Goal: Information Seeking & Learning: Learn about a topic

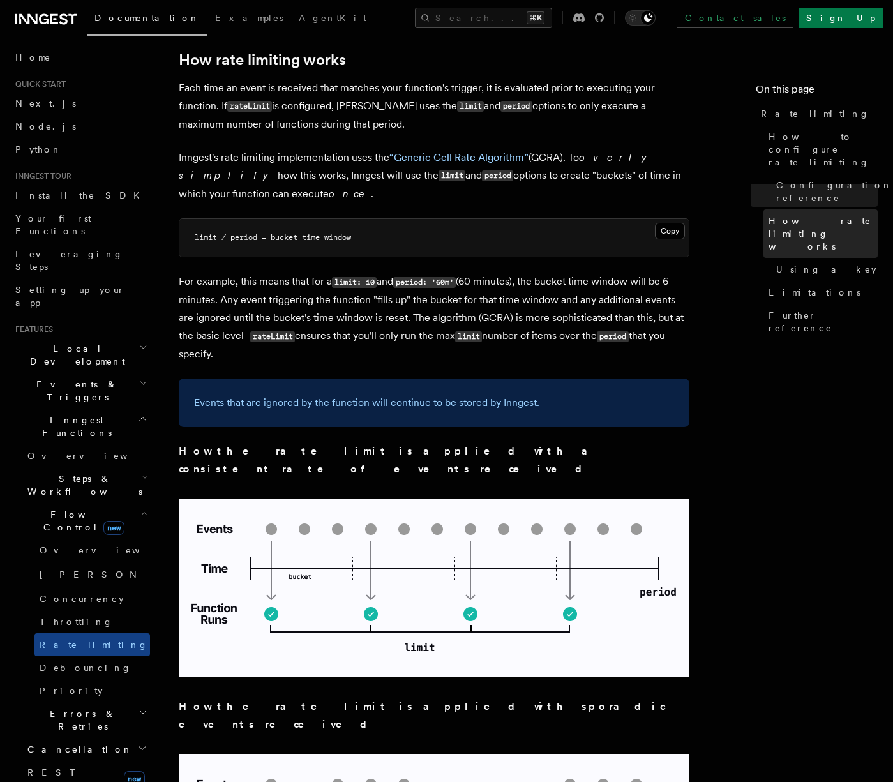
scroll to position [759, 0]
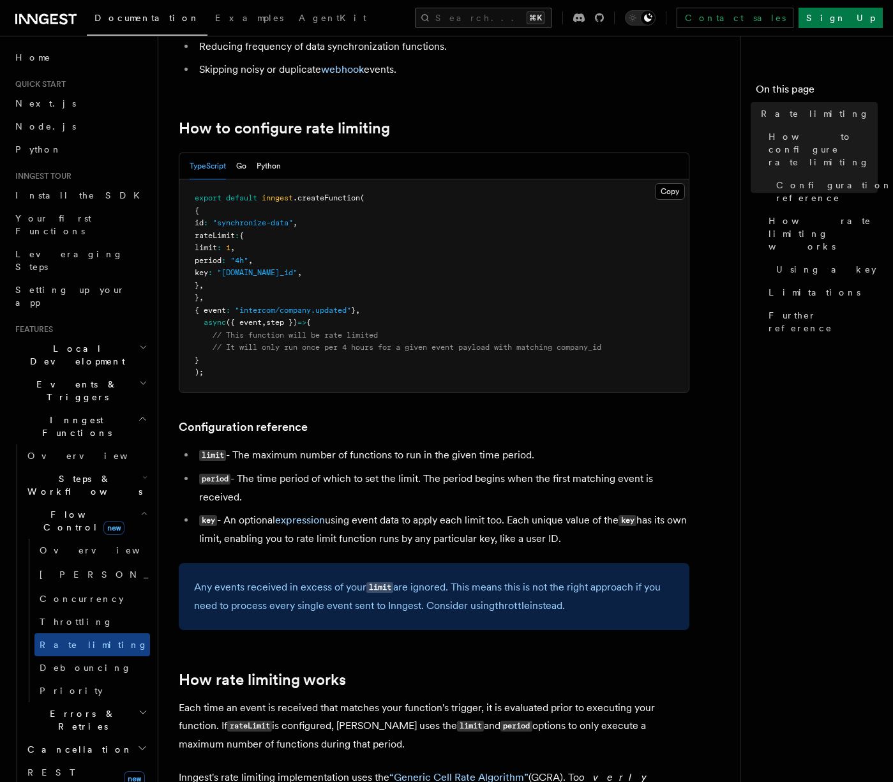
scroll to position [199, 0]
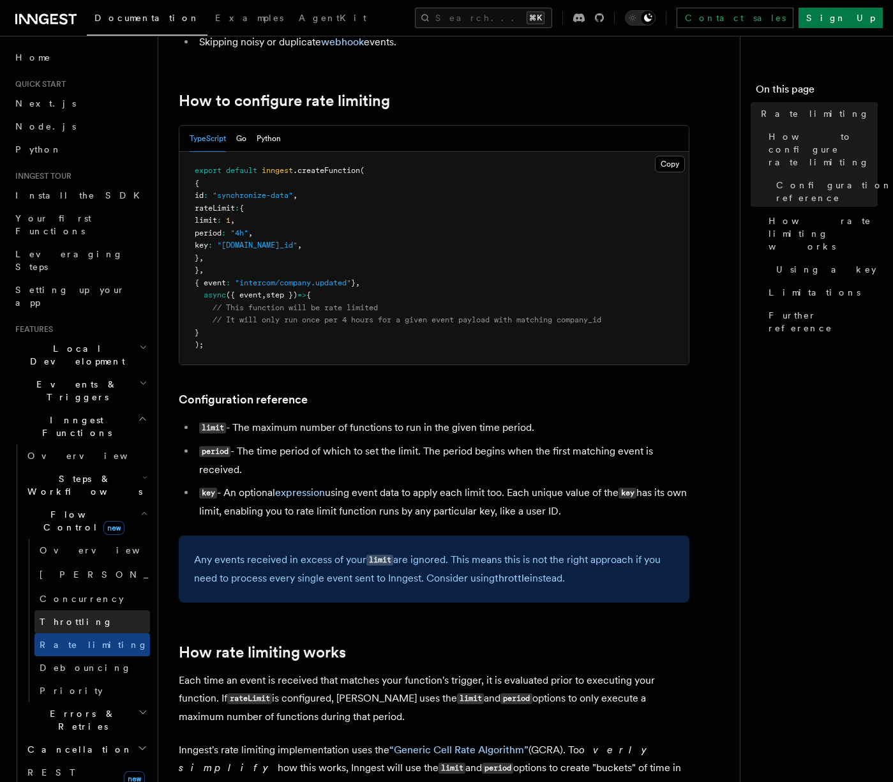
click at [61, 617] on span "Throttling" at bounding box center [76, 622] width 73 height 10
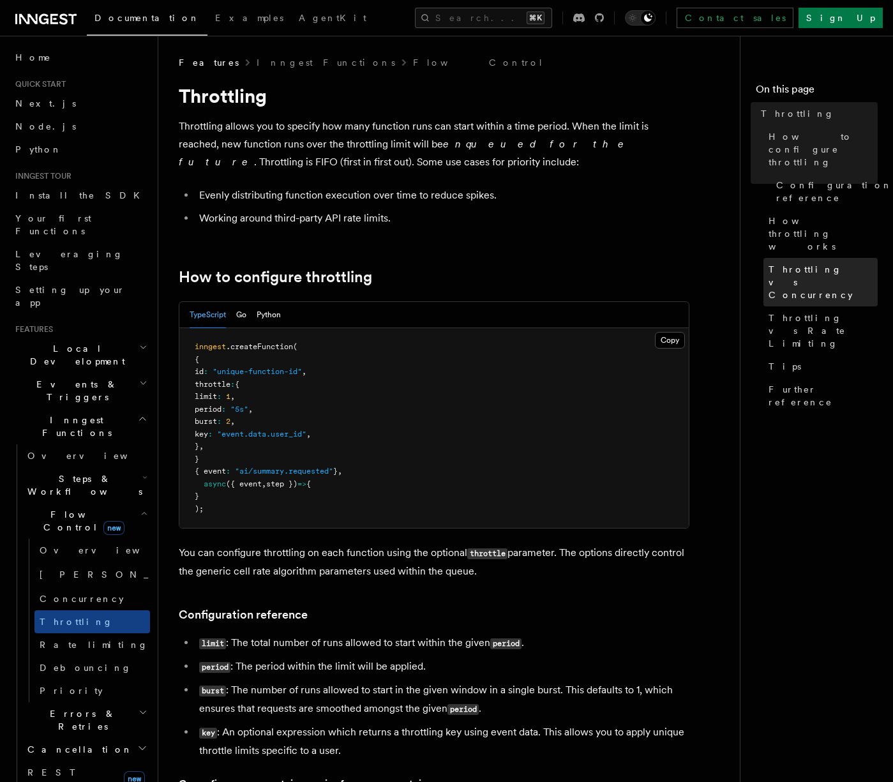
click at [810, 263] on span "Throttling vs Concurrency" at bounding box center [823, 282] width 109 height 38
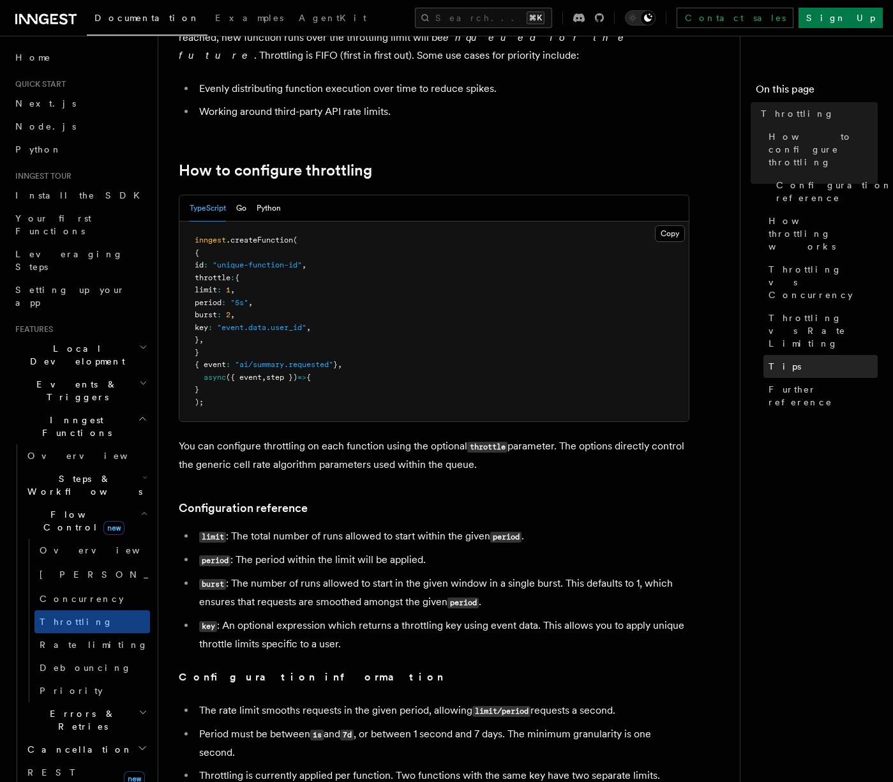
click at [793, 355] on link "Tips" at bounding box center [821, 366] width 114 height 23
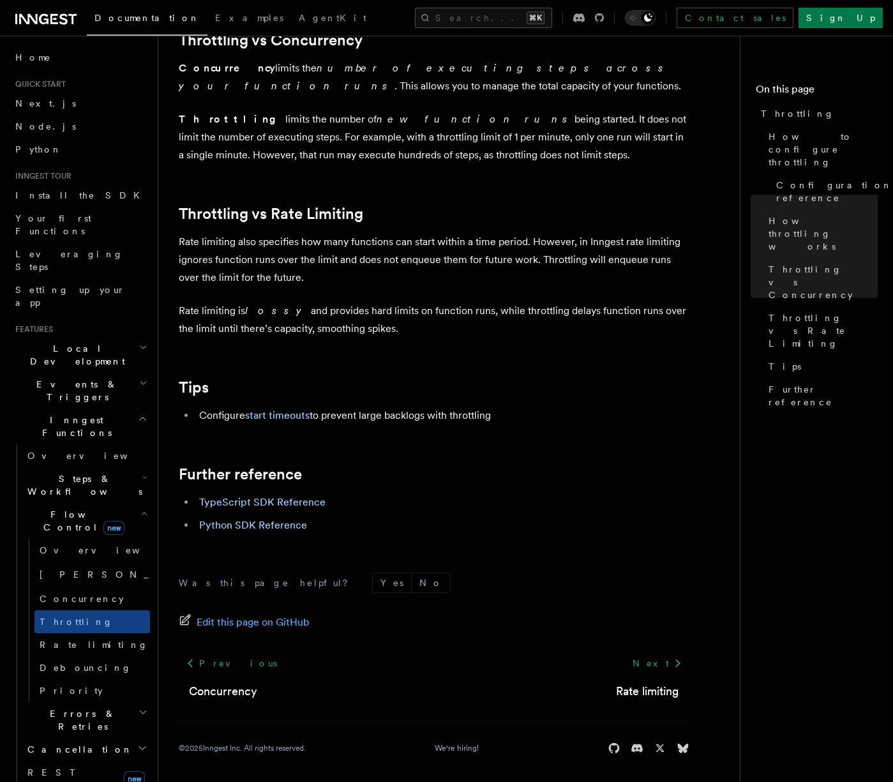
scroll to position [1229, 0]
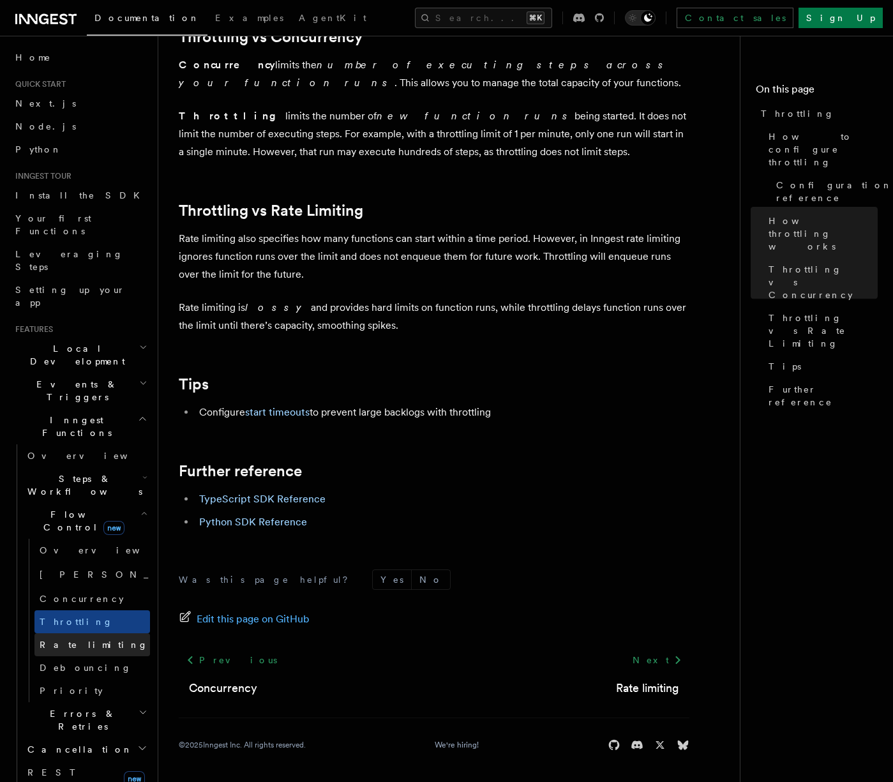
click at [85, 640] on span "Rate limiting" at bounding box center [94, 645] width 109 height 10
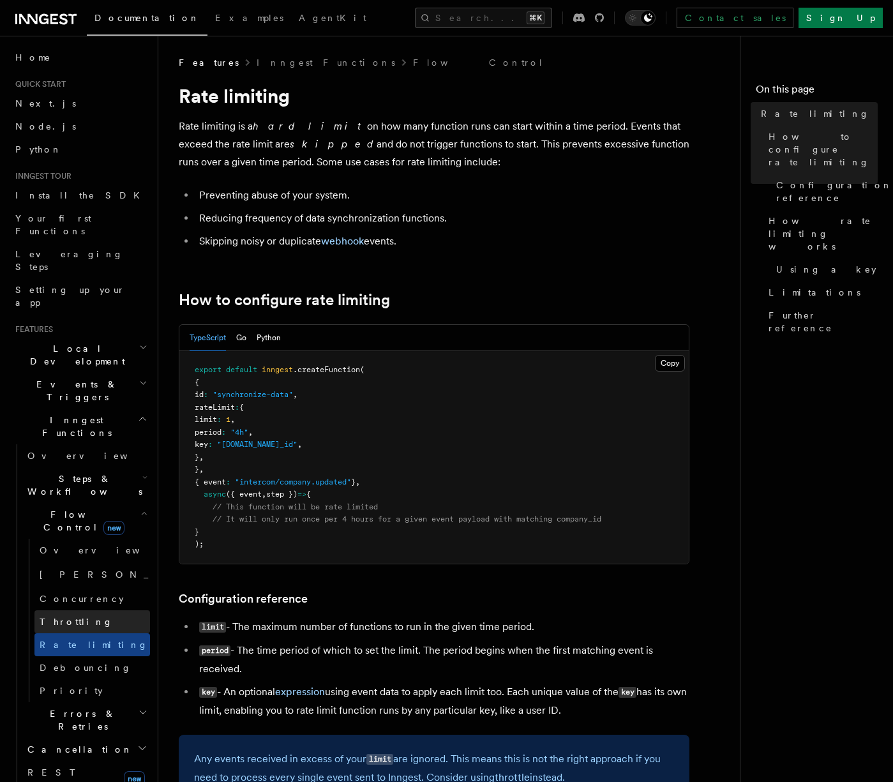
click at [84, 611] on link "Throttling" at bounding box center [92, 622] width 116 height 23
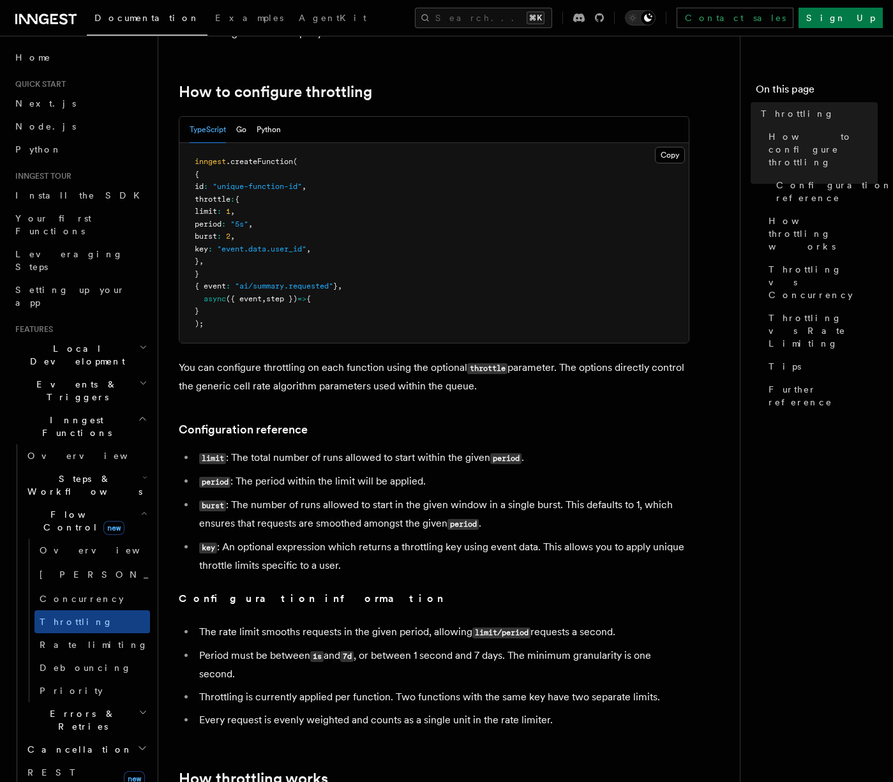
scroll to position [221, 0]
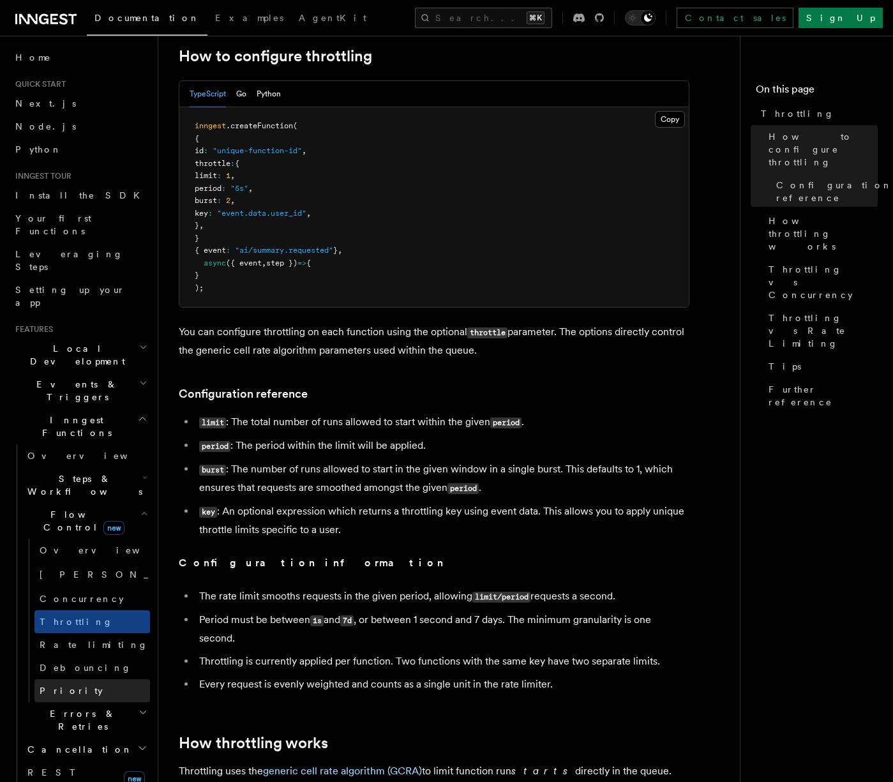
click at [73, 680] on link "Priority" at bounding box center [92, 691] width 116 height 23
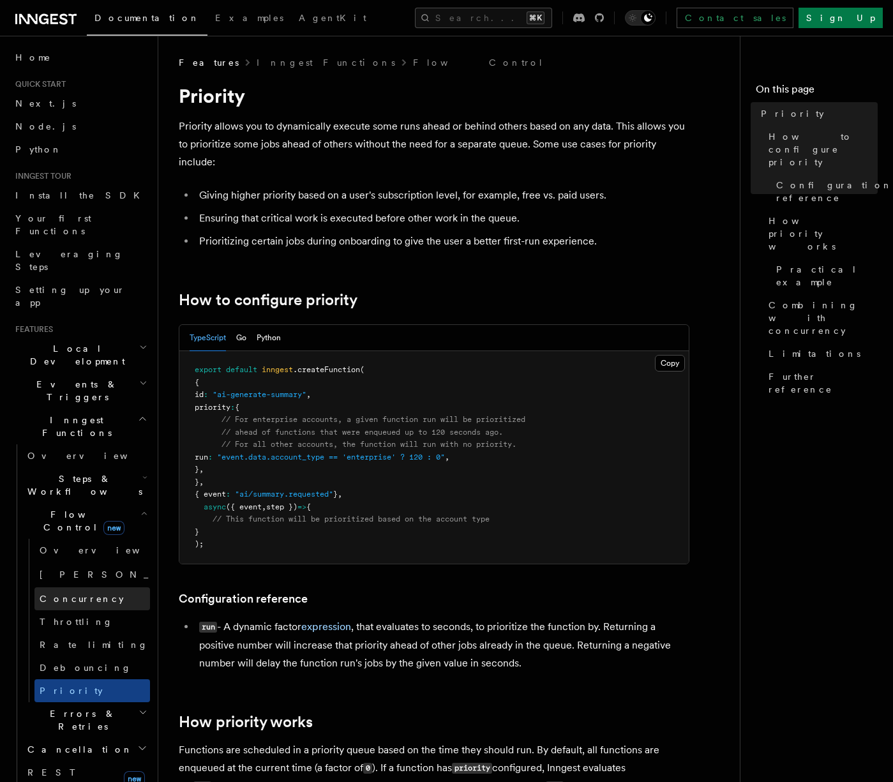
click at [87, 594] on span "Concurrency" at bounding box center [82, 599] width 84 height 10
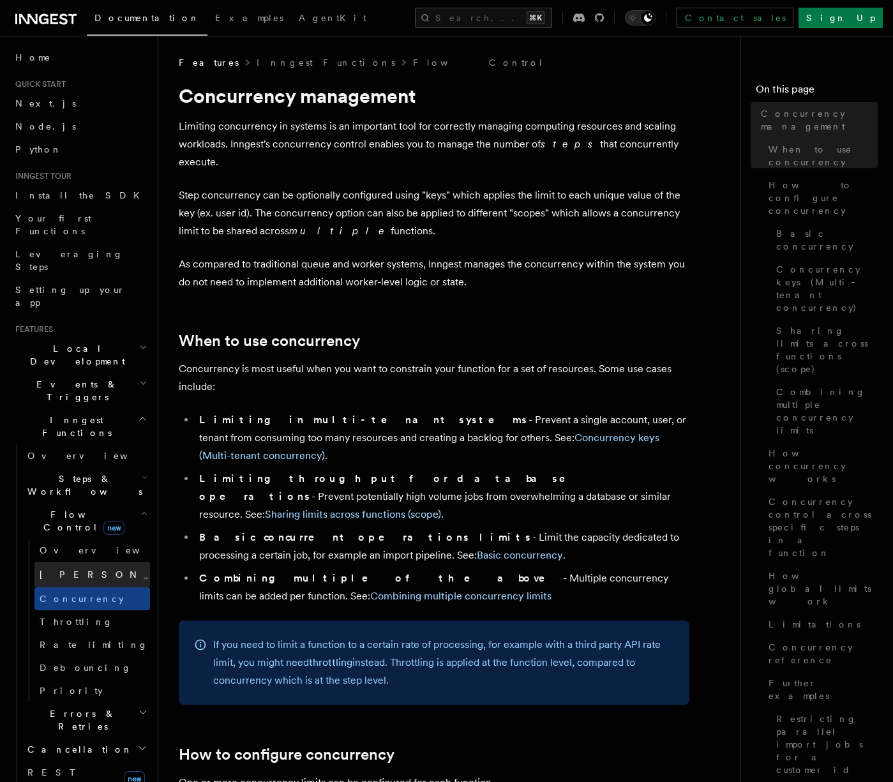
click at [86, 562] on link "[PERSON_NAME] new" at bounding box center [92, 575] width 116 height 26
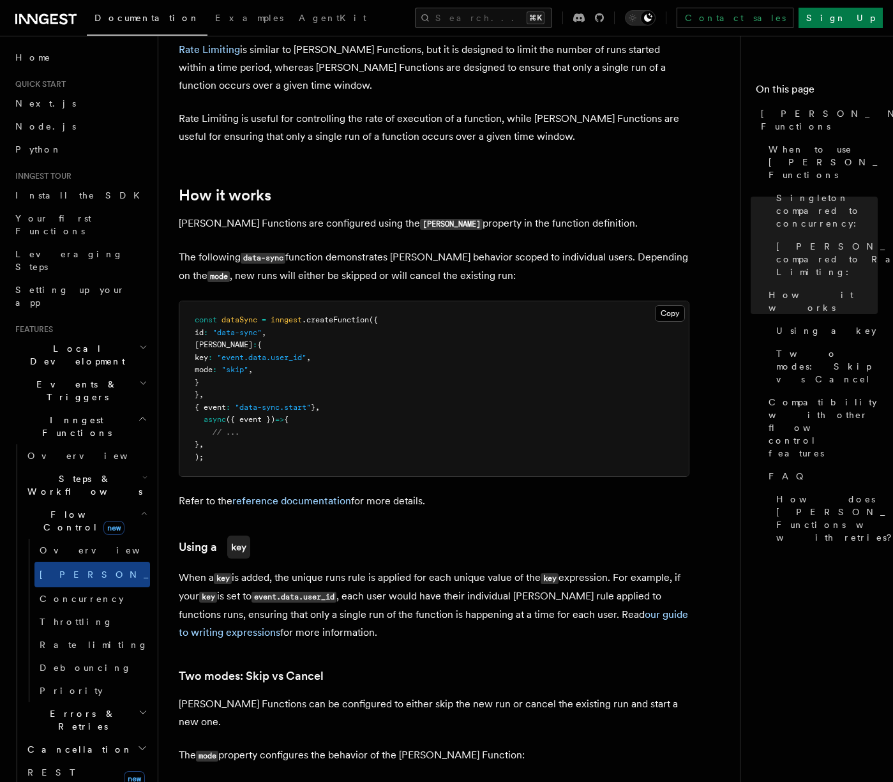
scroll to position [961, 0]
